Goal: Information Seeking & Learning: Check status

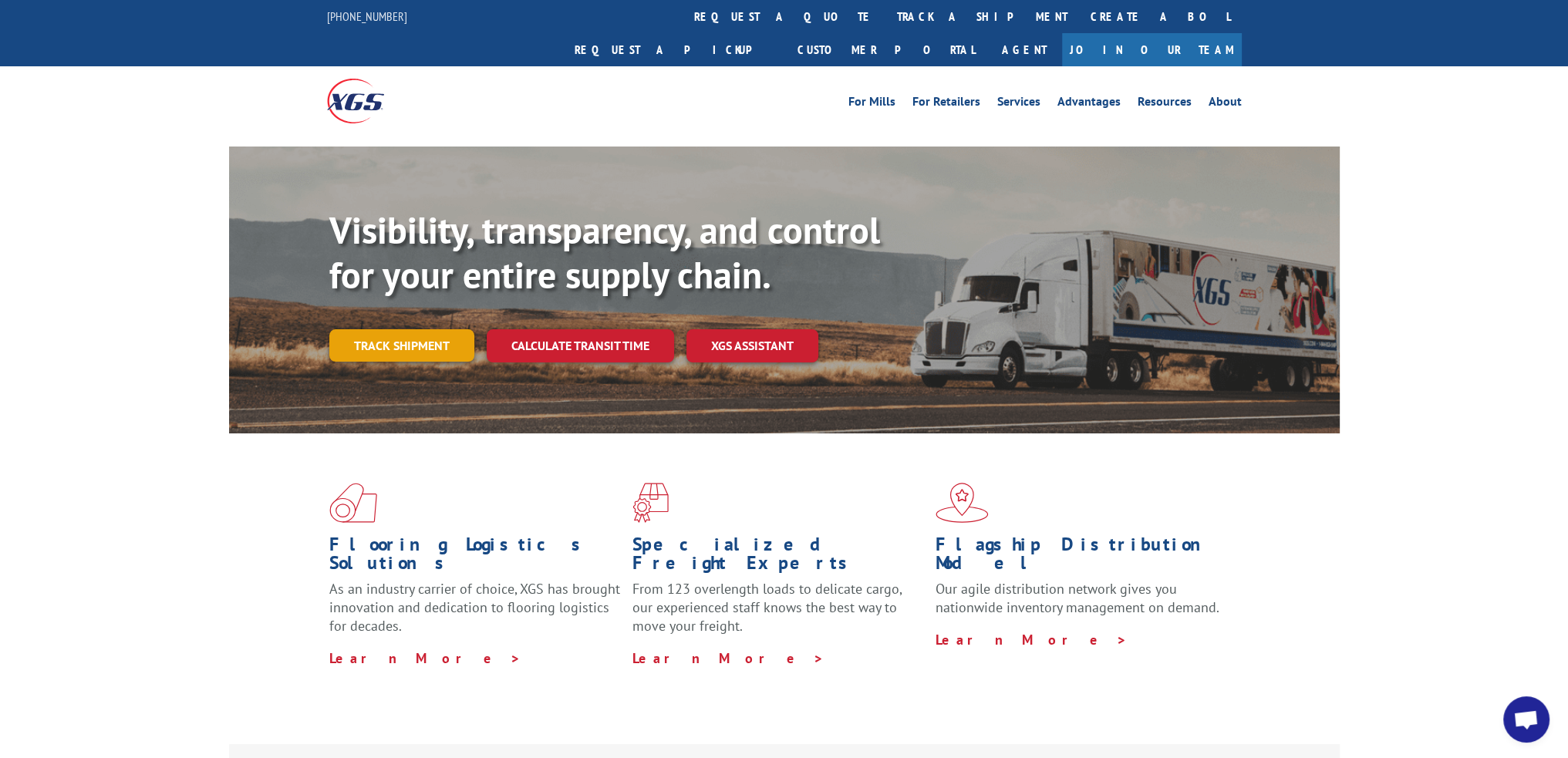
click at [364, 330] on link "Track shipment" at bounding box center [402, 345] width 145 height 32
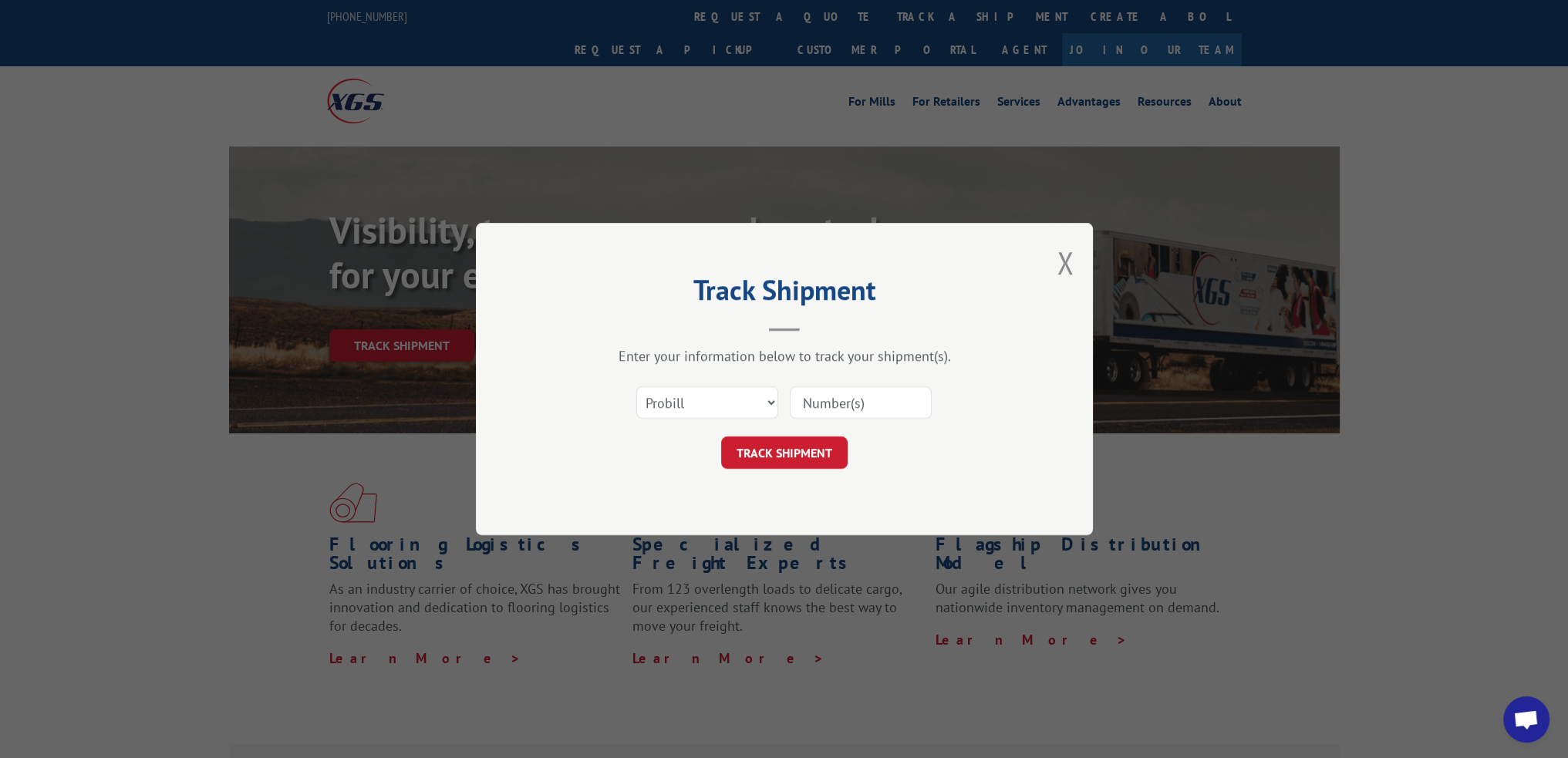
click at [853, 400] on input at bounding box center [860, 402] width 142 height 32
type input "16955632"
click at [794, 451] on button "TRACK SHIPMENT" at bounding box center [784, 452] width 127 height 32
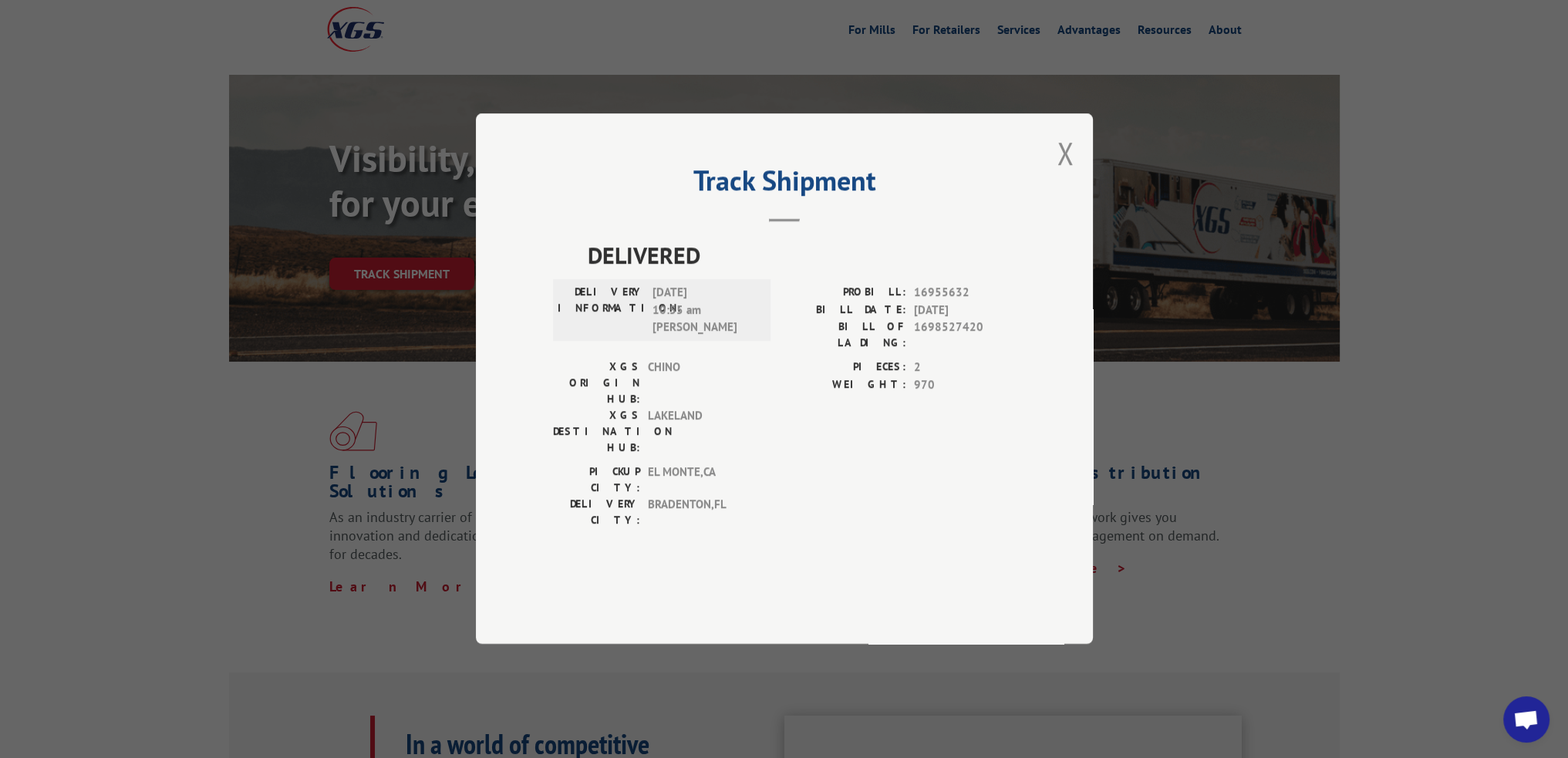
scroll to position [154, 0]
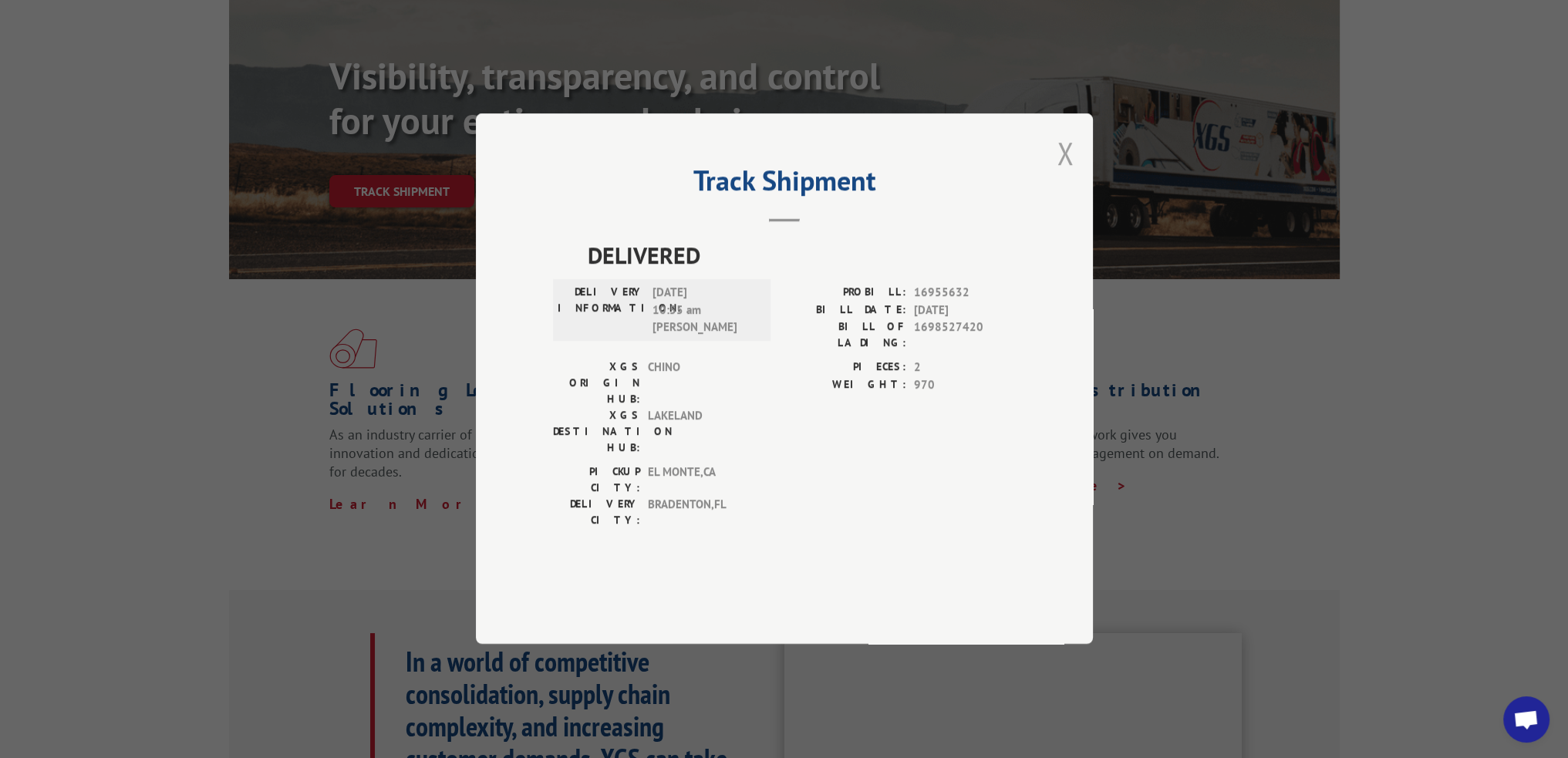
click at [1064, 173] on button "Close modal" at bounding box center [1065, 153] width 17 height 41
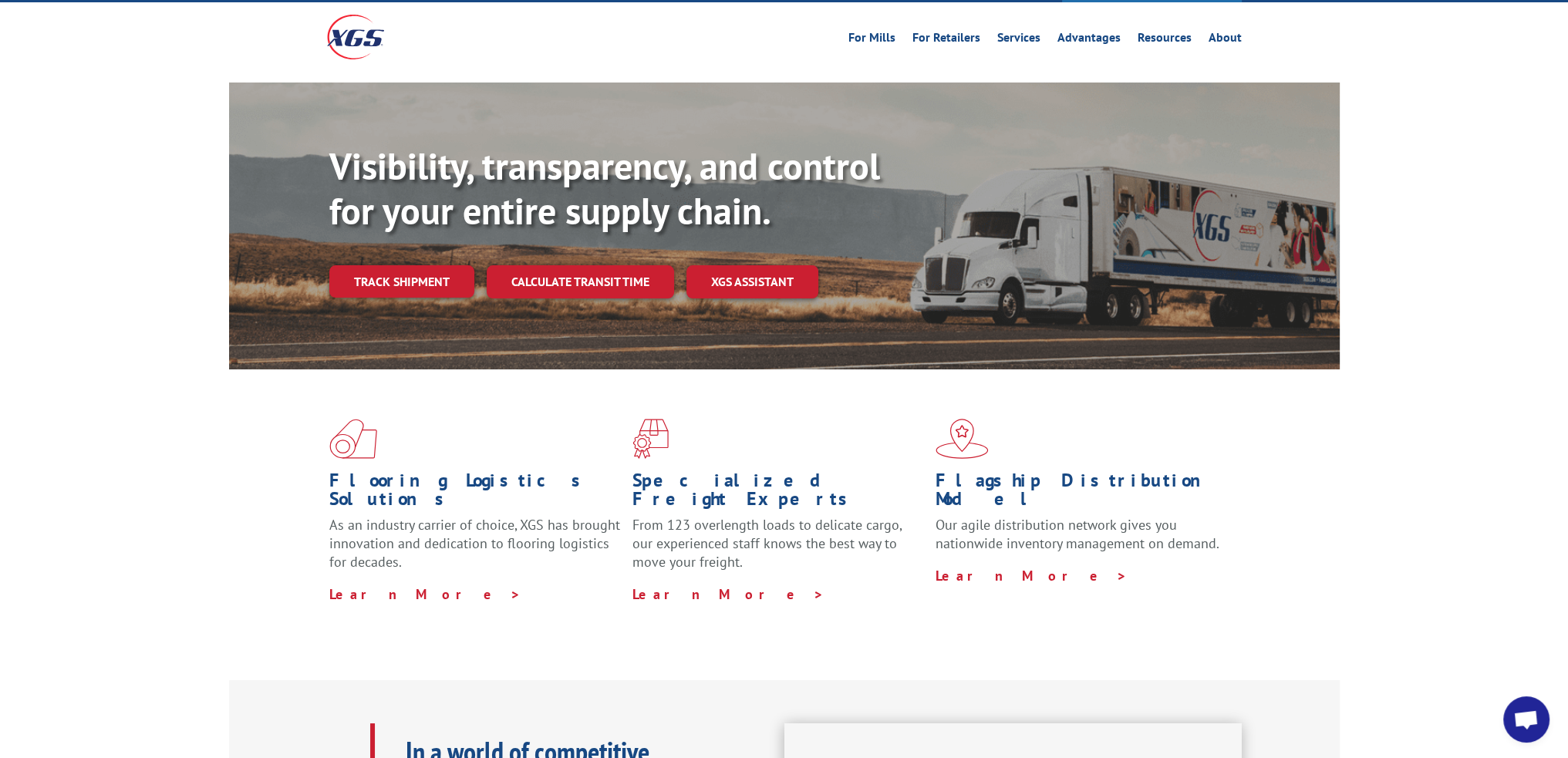
scroll to position [0, 0]
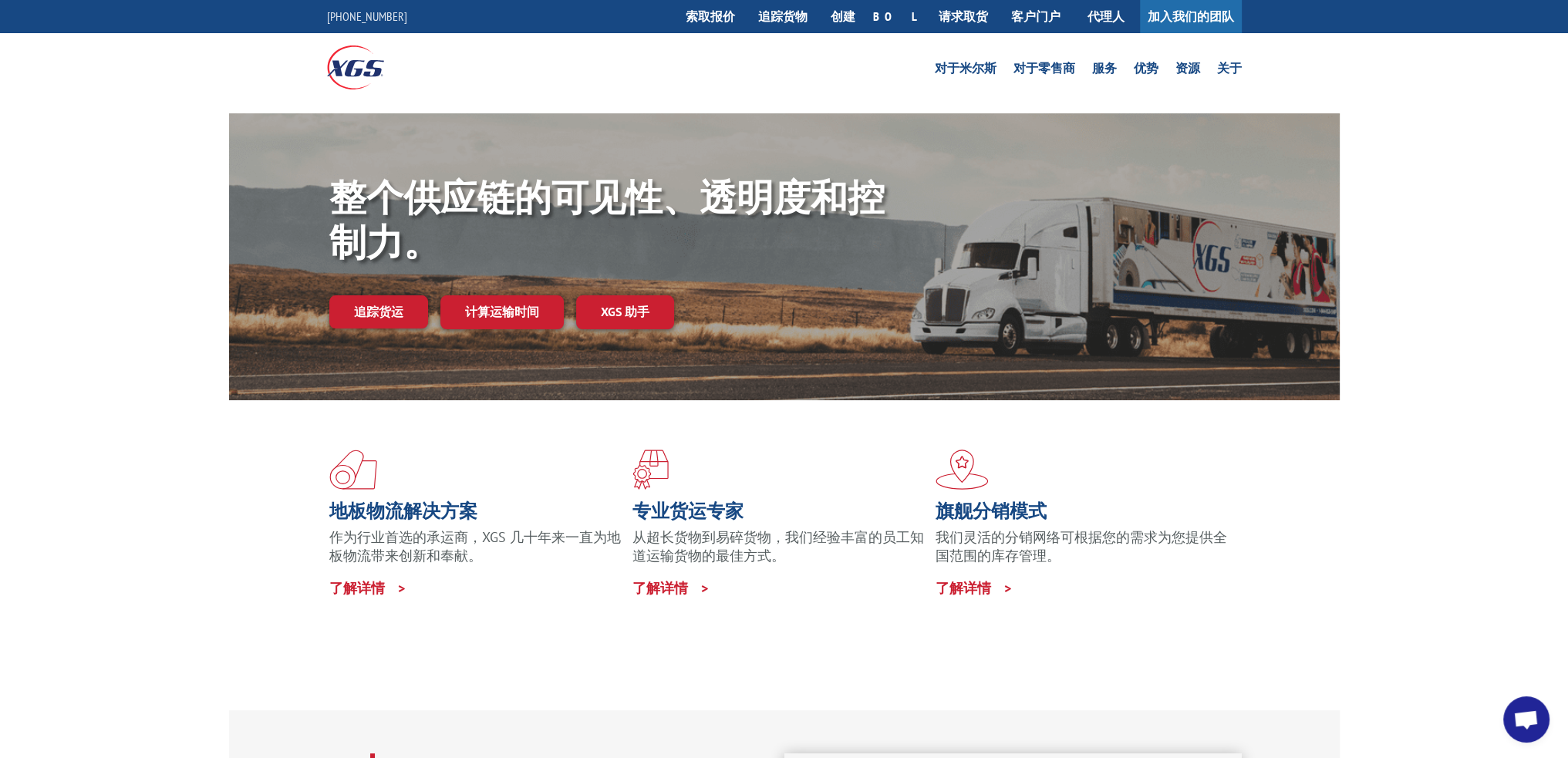
drag, startPoint x: 1447, startPoint y: 215, endPoint x: 1241, endPoint y: 212, distance: 206.0
click at [1447, 215] on div "整个供应链的可见性、透明度和控制力。 追踪货运 计算运输时间 XGS 助手" at bounding box center [784, 271] width 1568 height 317
click at [370, 305] on font "追踪货运" at bounding box center [378, 311] width 49 height 16
click at [398, 306] on font "追踪货运" at bounding box center [378, 311] width 49 height 16
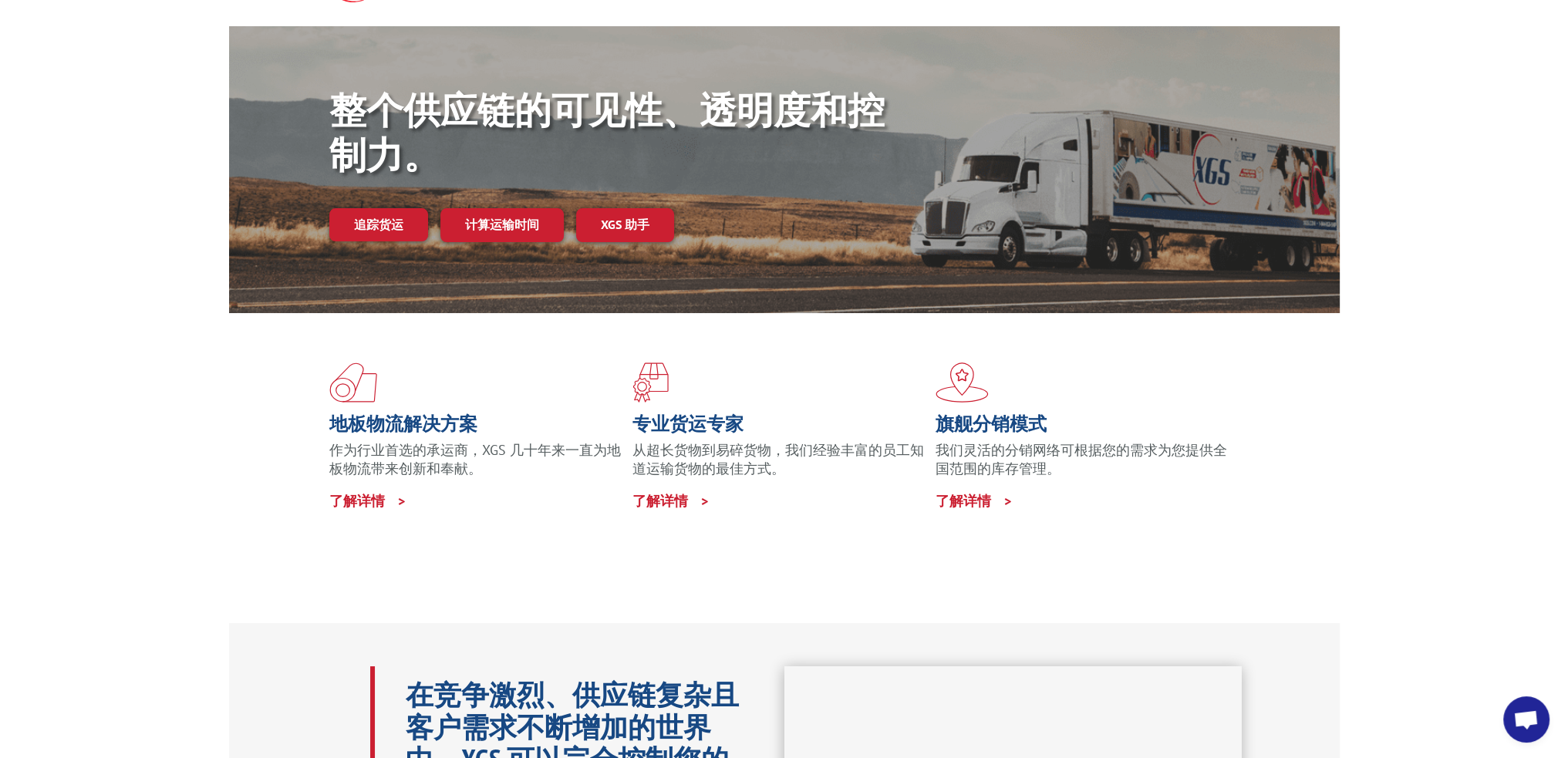
scroll to position [154, 0]
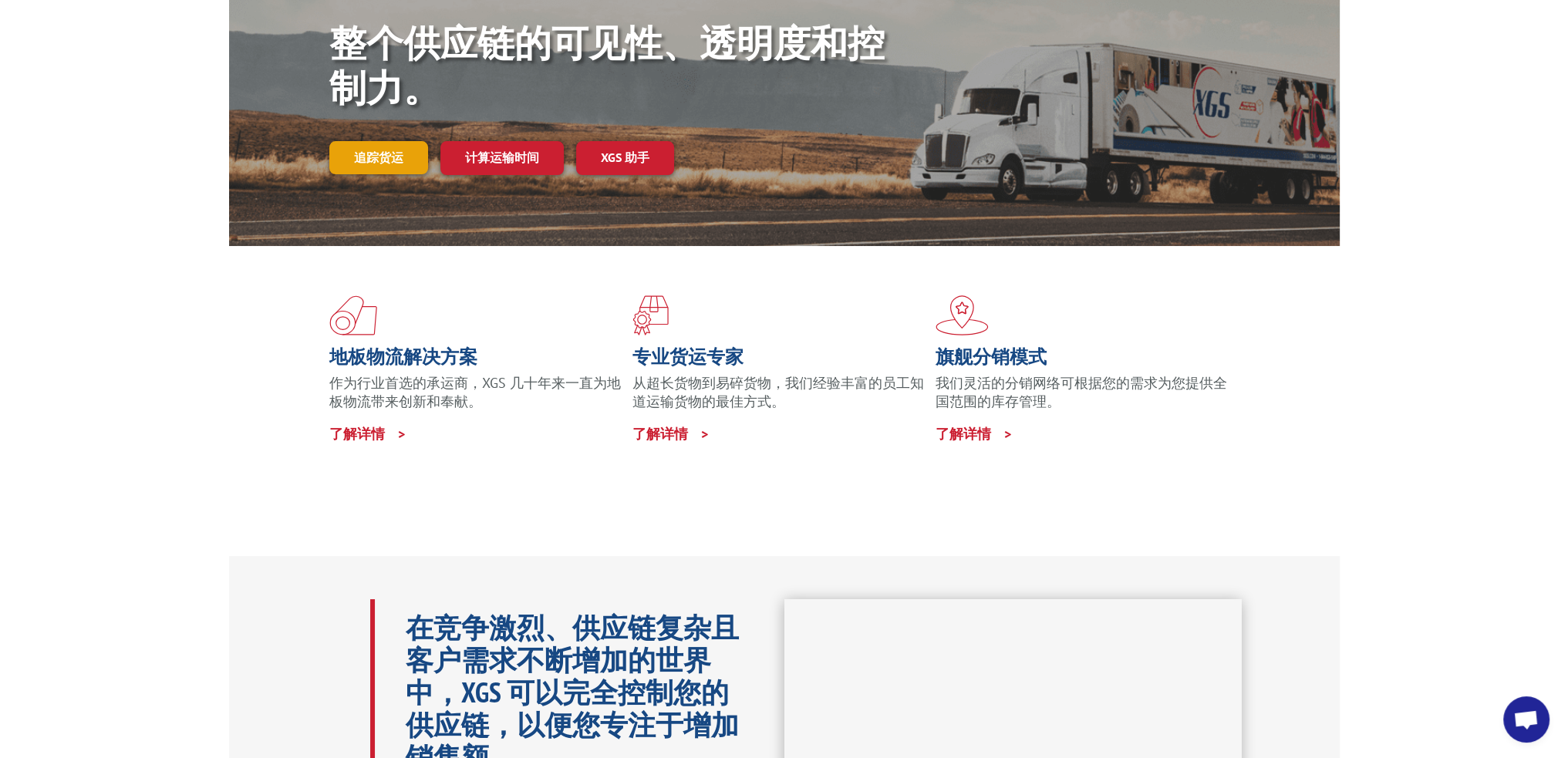
click at [351, 149] on link "追踪货运" at bounding box center [379, 157] width 99 height 32
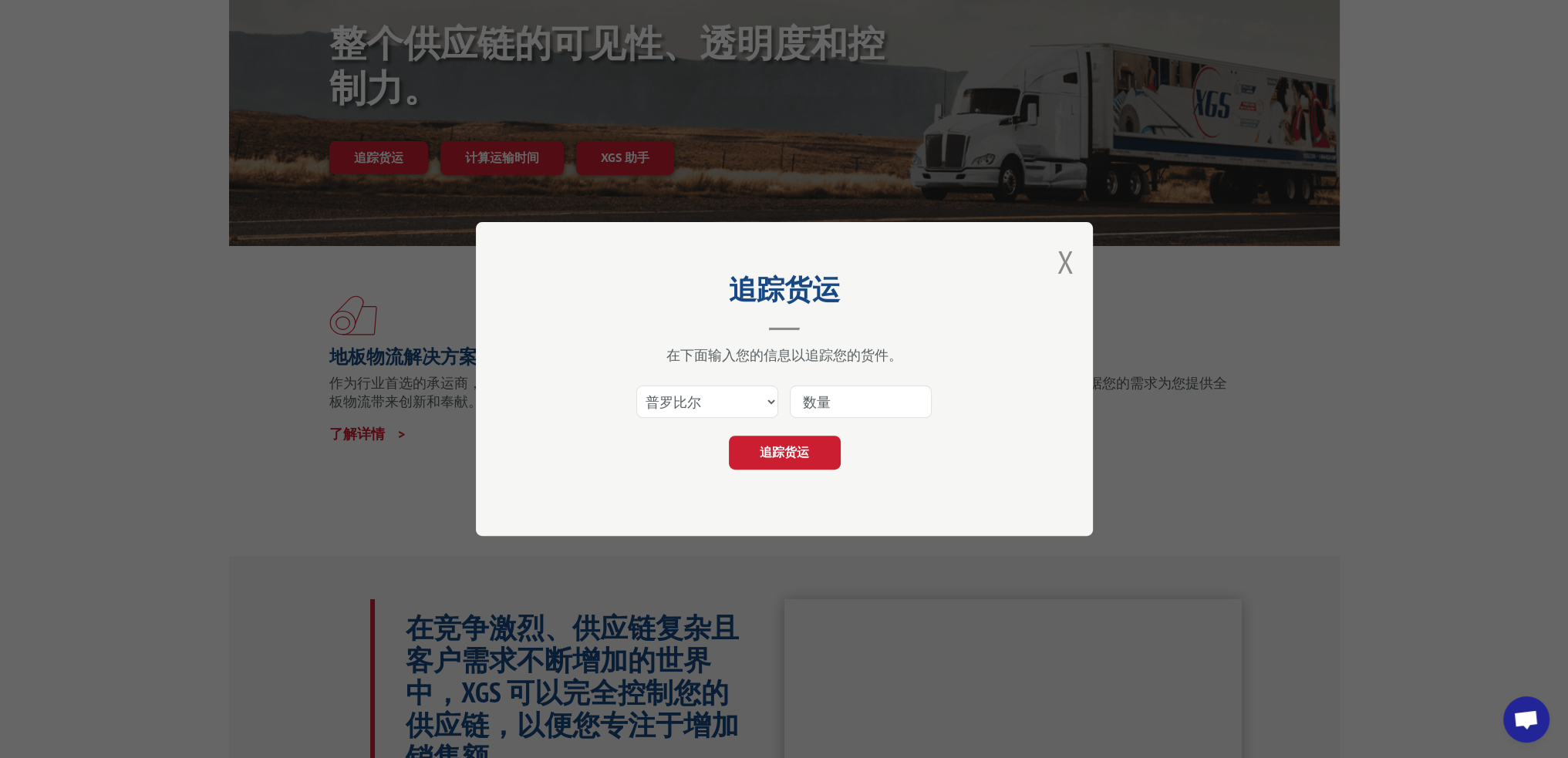
click at [838, 403] on input at bounding box center [860, 402] width 142 height 32
type input "16955632"
click at [781, 449] on font "追踪货运" at bounding box center [784, 452] width 49 height 16
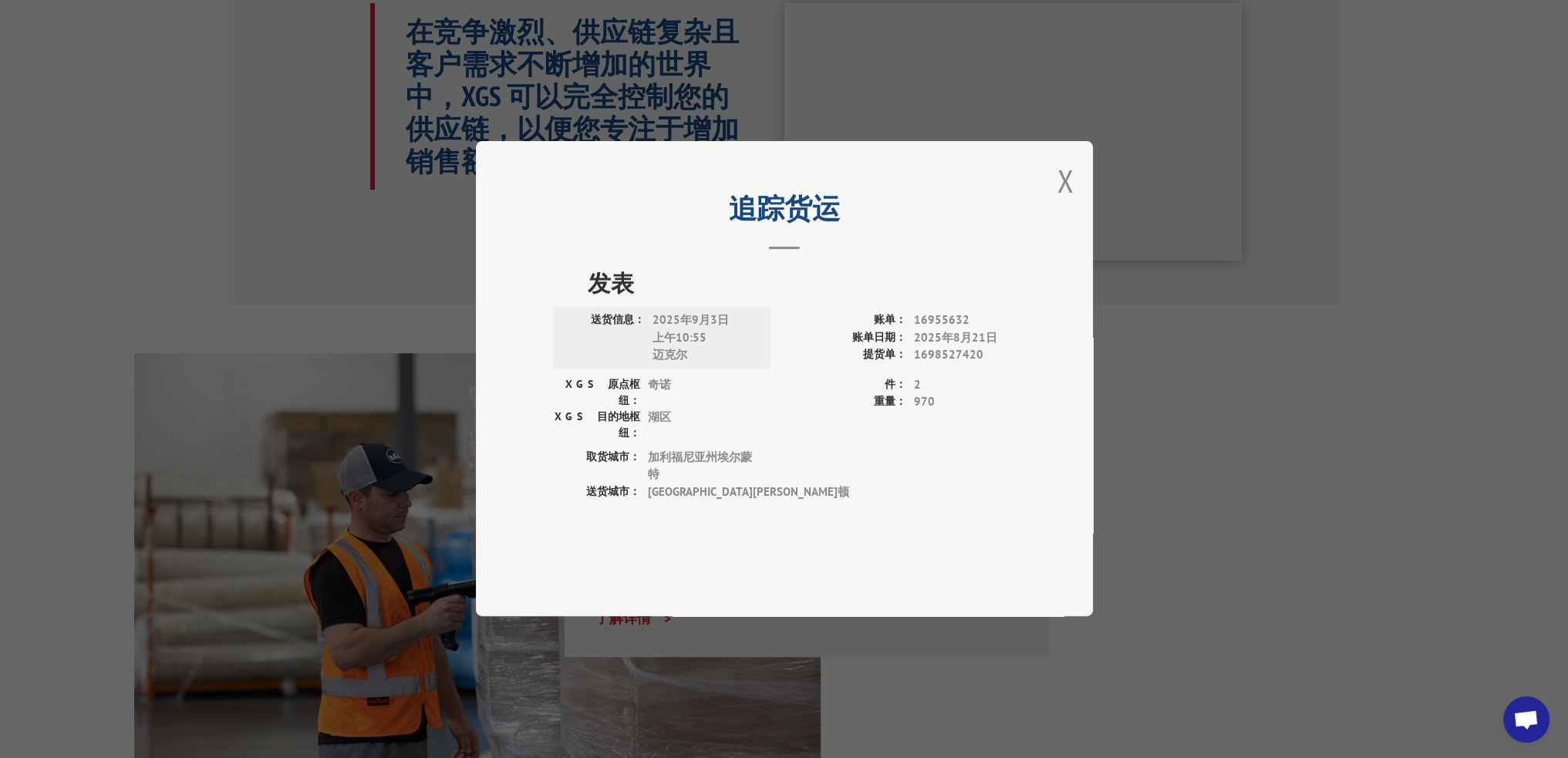
scroll to position [771, 0]
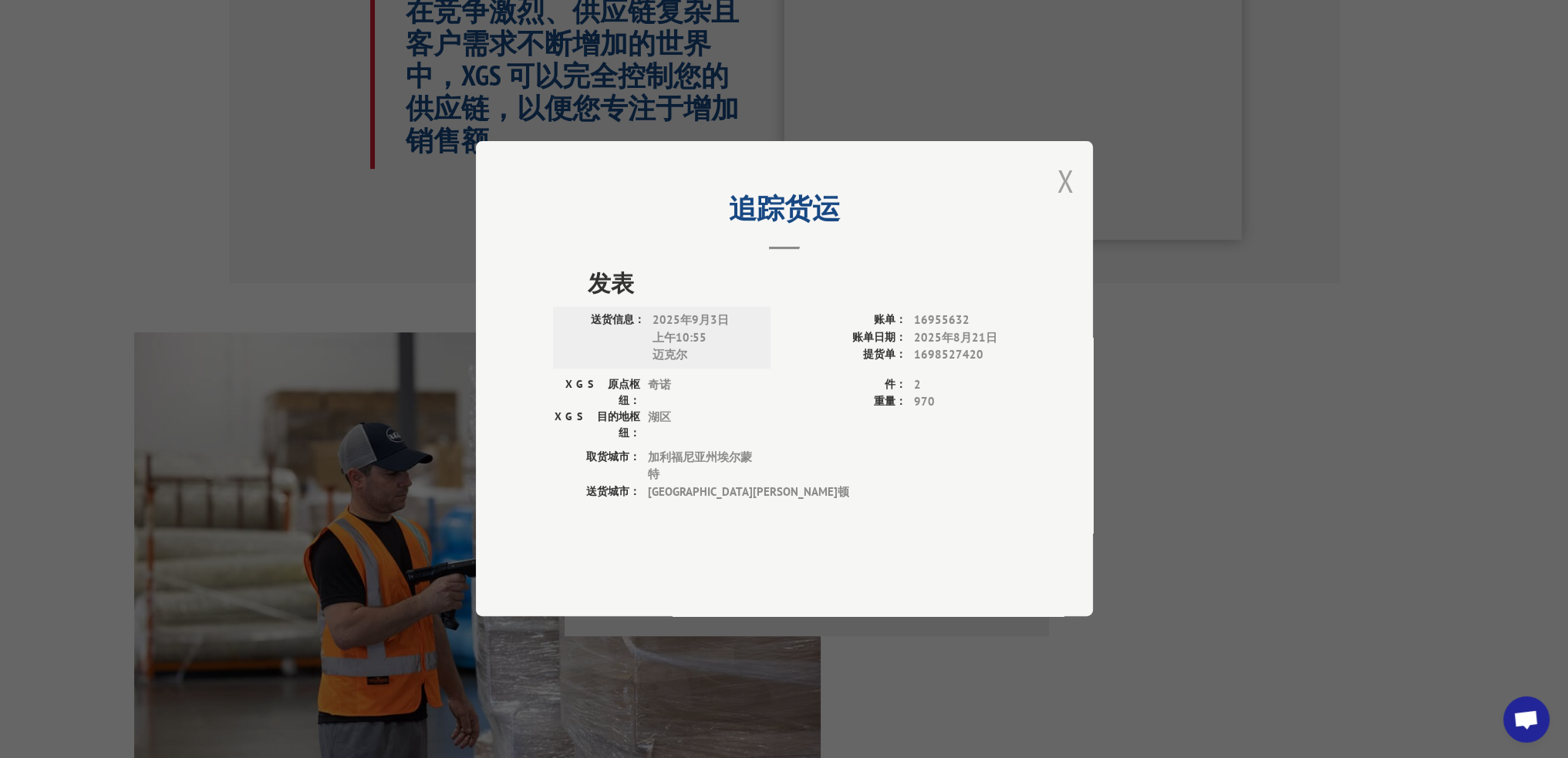
click at [1062, 201] on button "关闭模式" at bounding box center [1065, 180] width 17 height 41
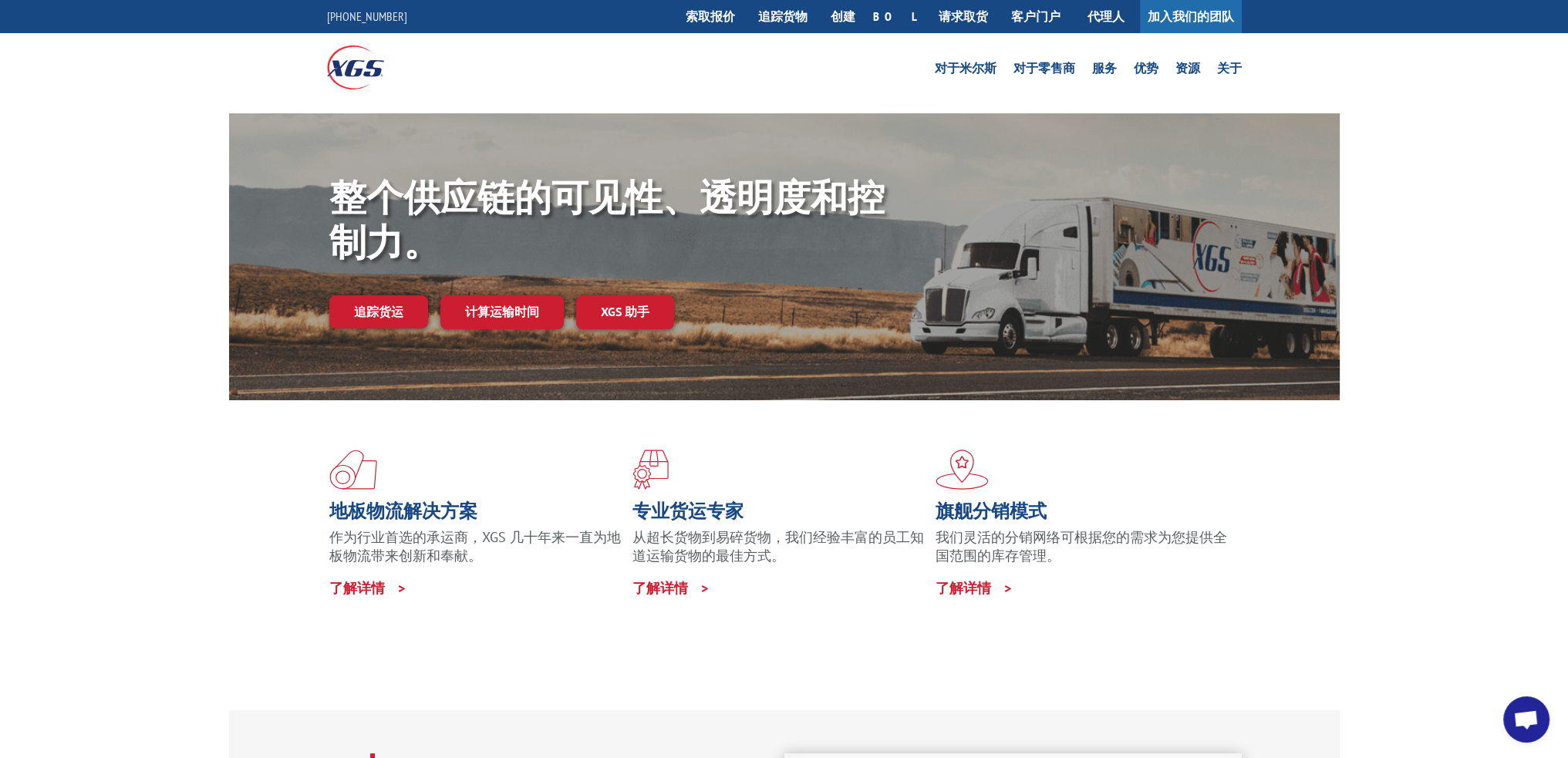
click at [1471, 285] on div "整个供应链的可见性、透明度和控制力。 追踪货运 计算运输时间 XGS 助手" at bounding box center [784, 271] width 1568 height 317
click at [807, 17] on font "追踪货物" at bounding box center [782, 16] width 49 height 16
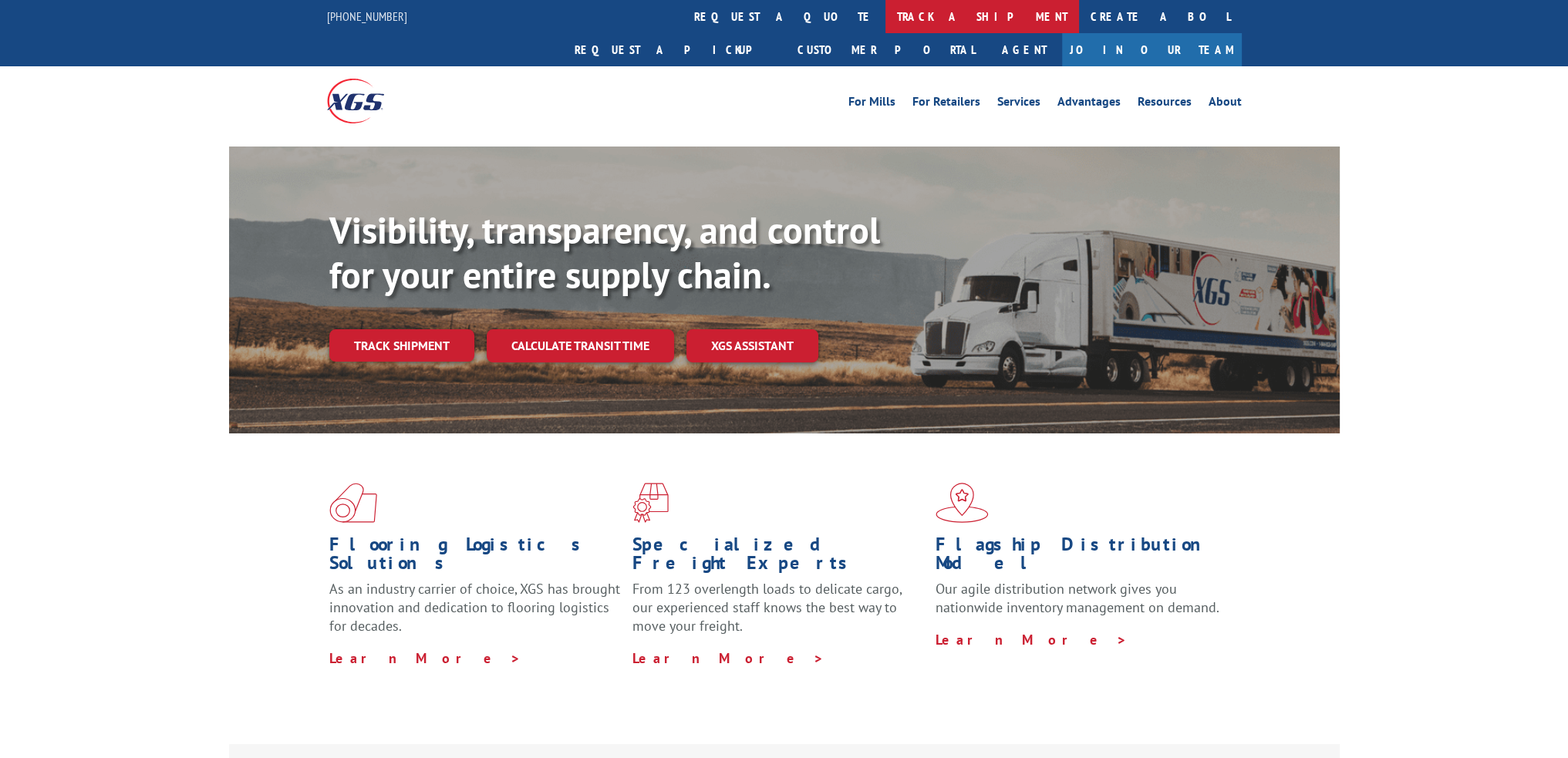
click at [885, 21] on link "track a shipment" at bounding box center [982, 16] width 193 height 33
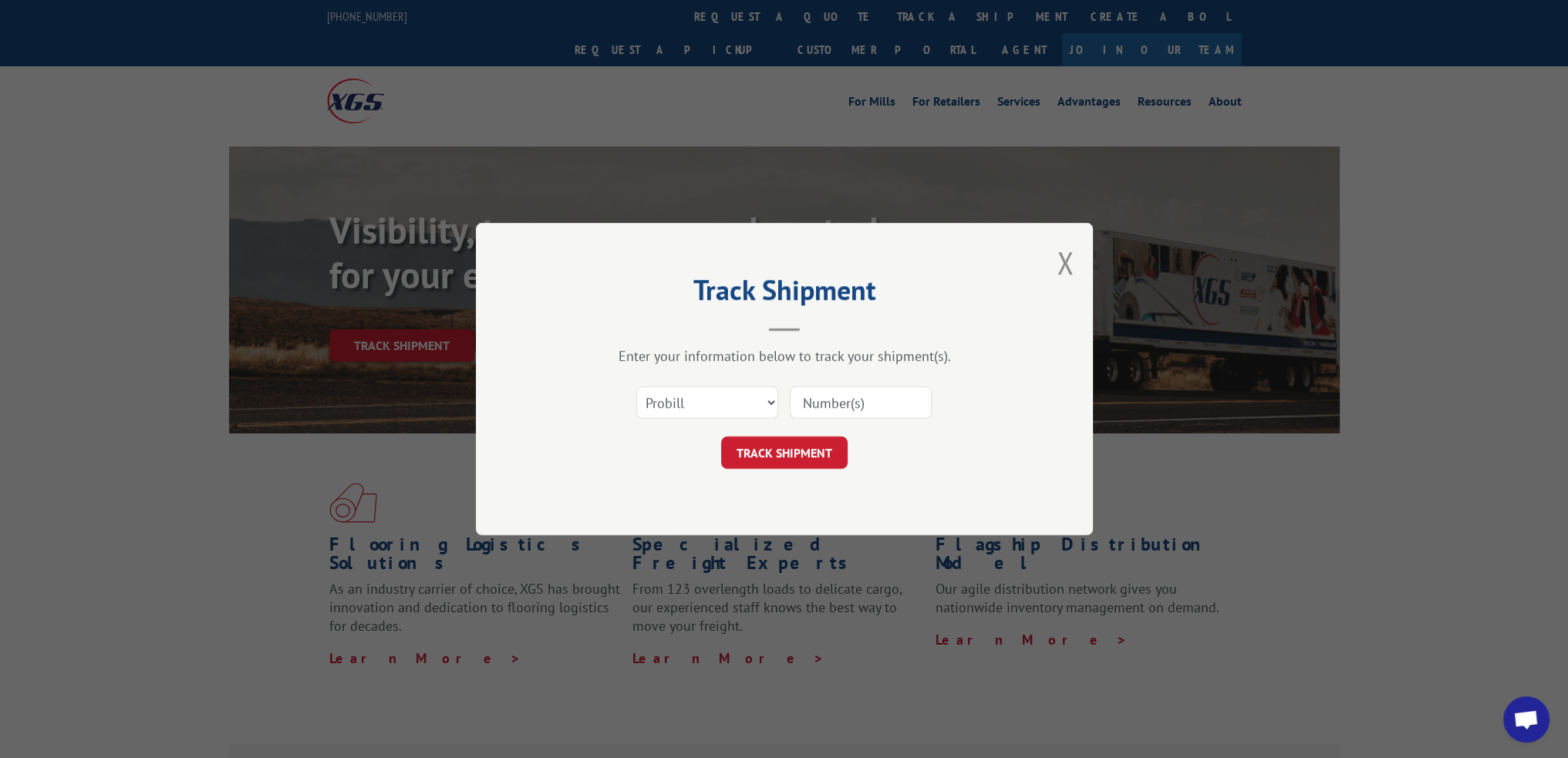
click at [846, 402] on input at bounding box center [860, 402] width 142 height 32
type input "16955632"
click at [778, 450] on button "TRACK SHIPMENT" at bounding box center [784, 452] width 127 height 32
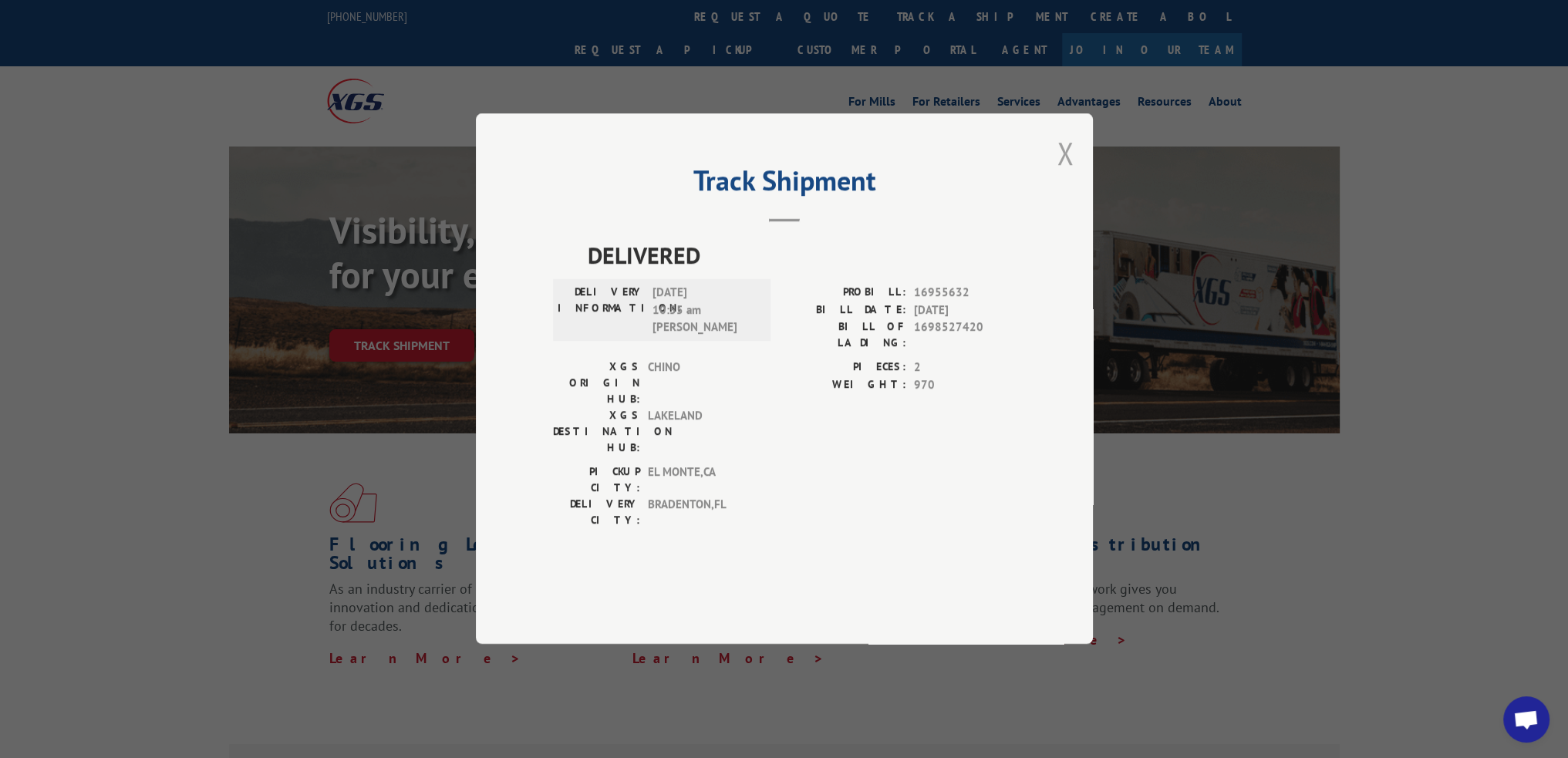
click at [1061, 173] on button "Close modal" at bounding box center [1065, 153] width 17 height 41
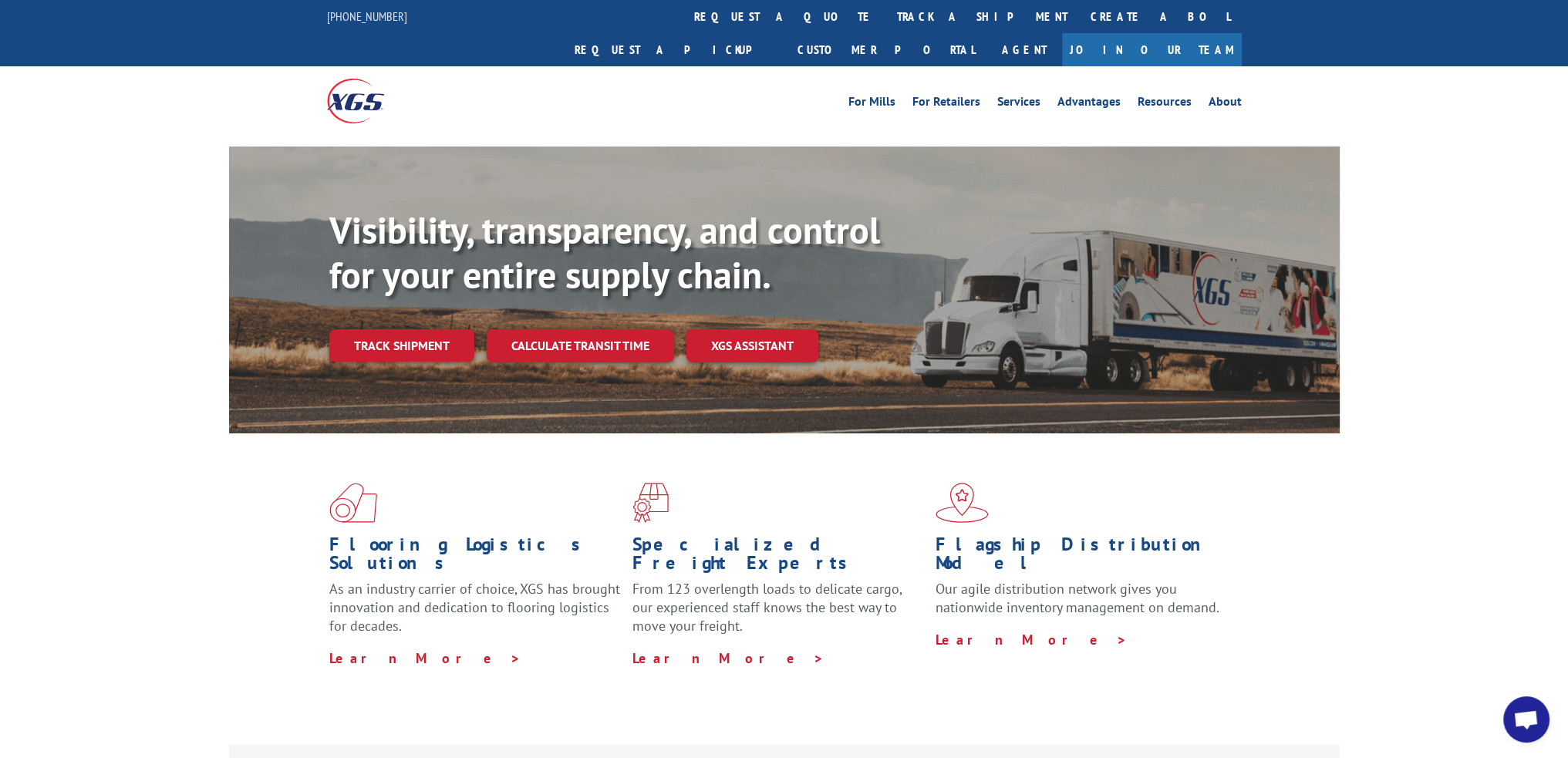
click at [1396, 99] on div "For Mills For Retailers Services Advantages Resources About For Mills For Retai…" at bounding box center [784, 100] width 1568 height 69
click at [0, 448] on div "Flooring Logistics Solutions As an industry carrier of choice, XGS has brought …" at bounding box center [784, 588] width 1568 height 310
